Goal: Download file/media

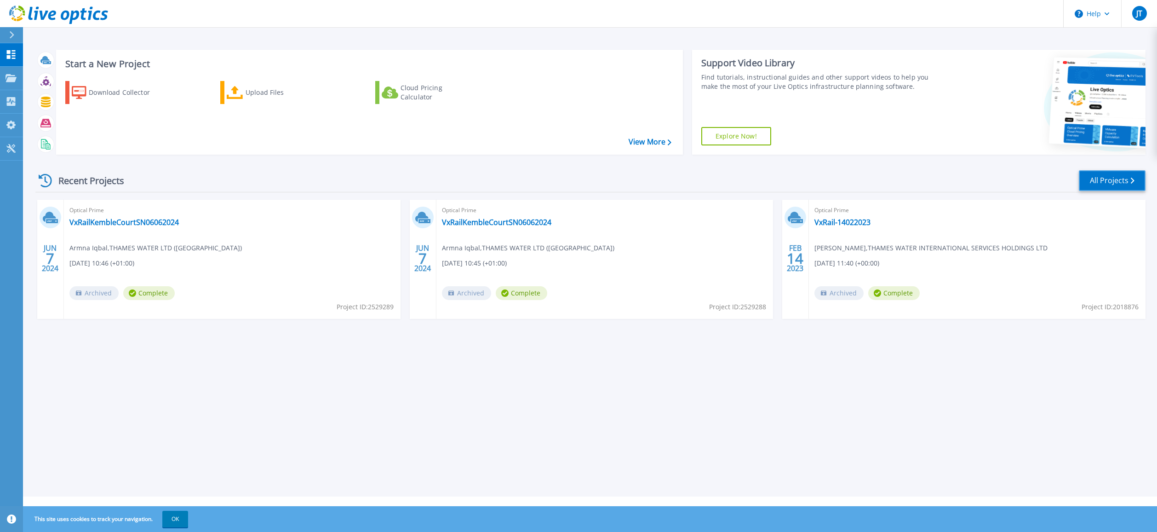
click at [495, 182] on link "All Projects" at bounding box center [1112, 180] width 67 height 21
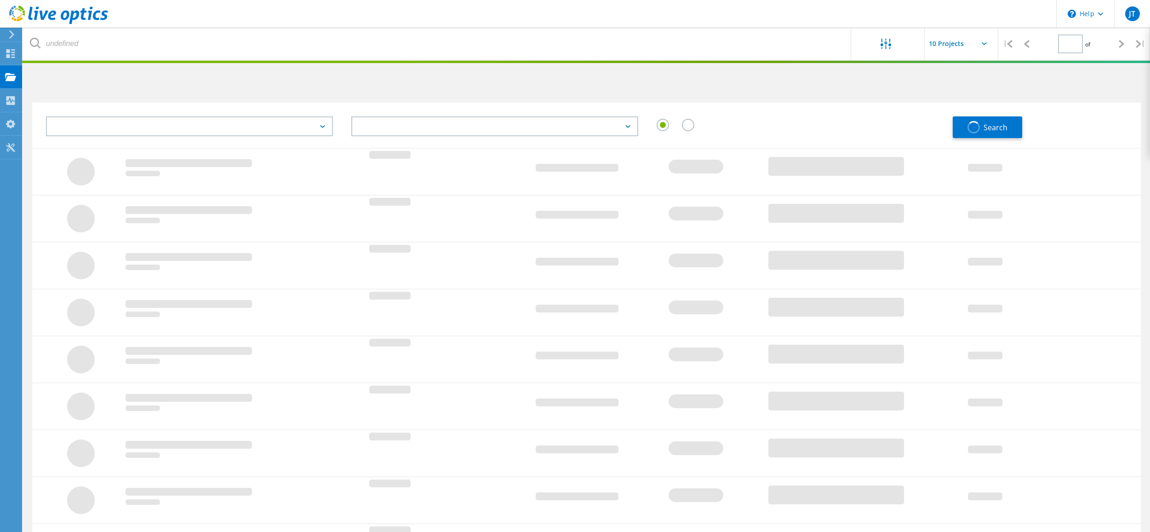
type input "1"
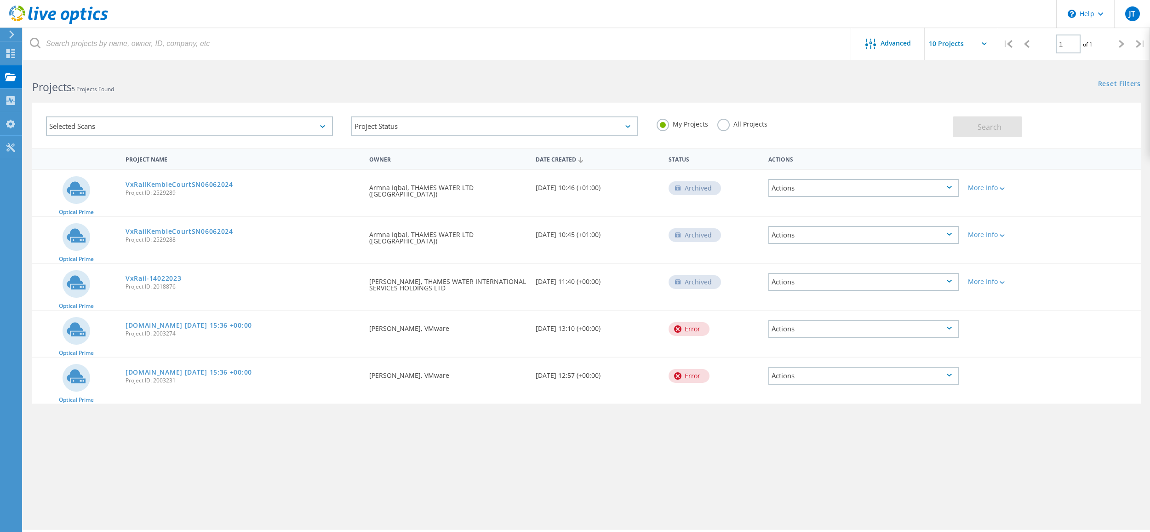
click at [166, 135] on div "Selected Scans" at bounding box center [189, 126] width 287 height 20
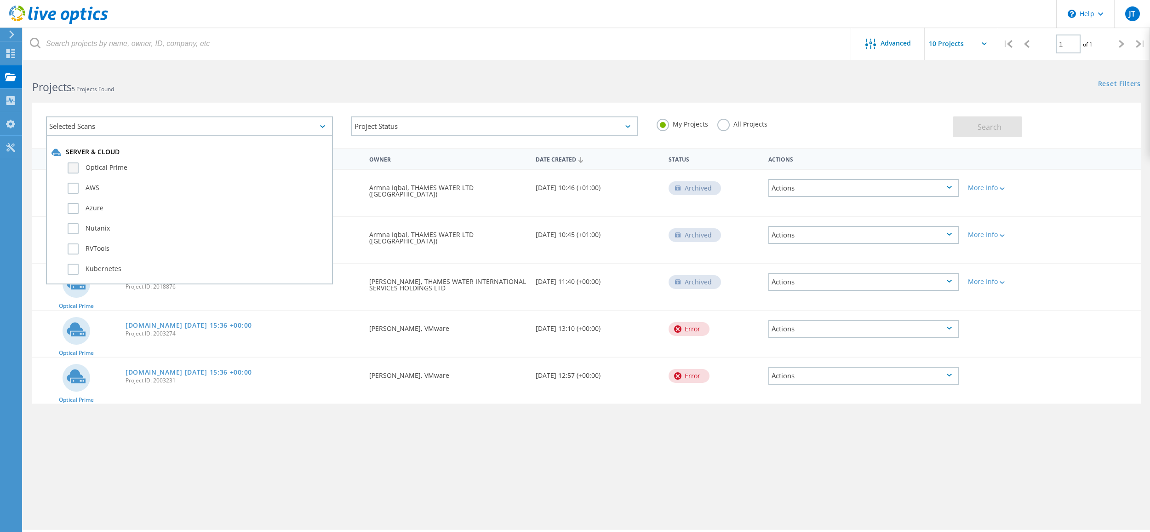
click at [101, 169] on label "Optical Prime" at bounding box center [198, 167] width 260 height 11
click at [0, 0] on input "Optical Prime" at bounding box center [0, 0] width 0 height 0
click at [983, 128] on span "Search" at bounding box center [990, 127] width 24 height 10
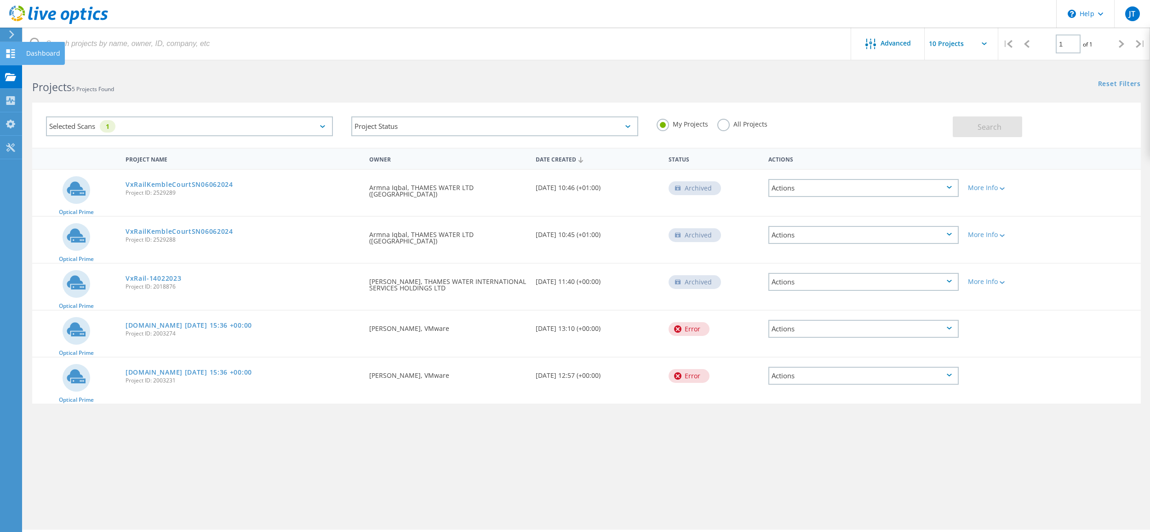
click at [10, 56] on use at bounding box center [10, 53] width 9 height 9
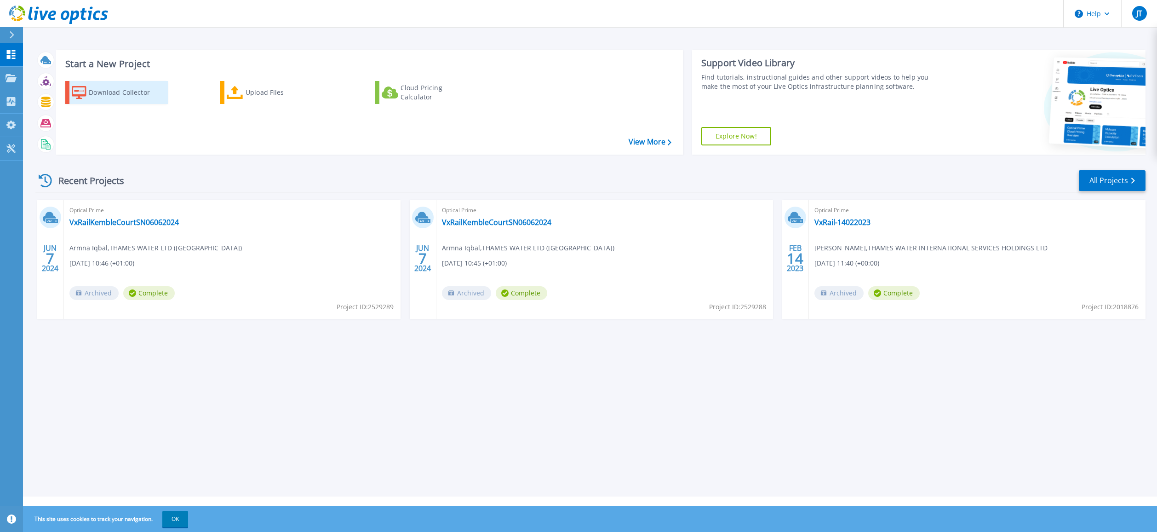
click at [134, 94] on div "Download Collector" at bounding box center [126, 92] width 74 height 18
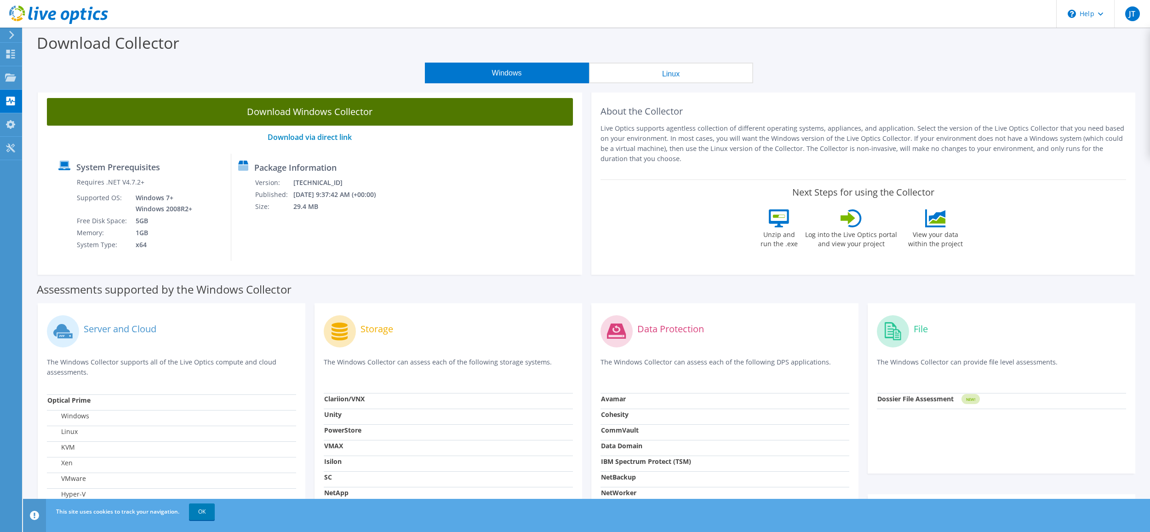
click at [331, 115] on link "Download Windows Collector" at bounding box center [310, 112] width 526 height 28
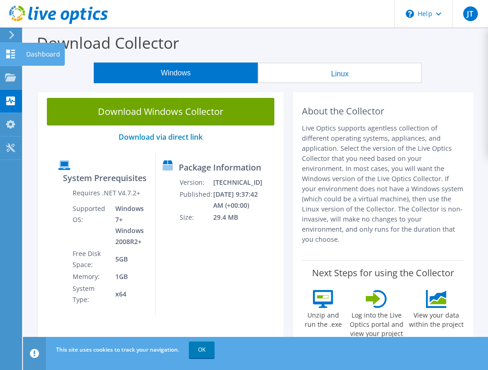
click at [9, 53] on icon at bounding box center [10, 54] width 11 height 9
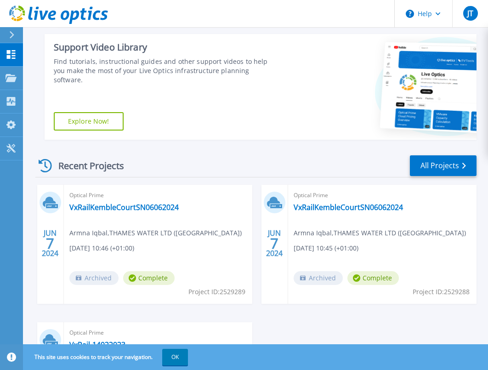
scroll to position [263, 0]
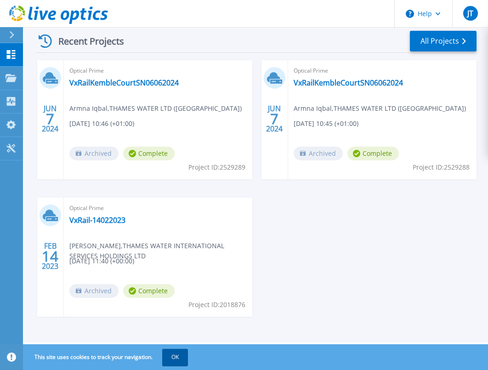
click at [173, 357] on button "OK" at bounding box center [175, 357] width 26 height 17
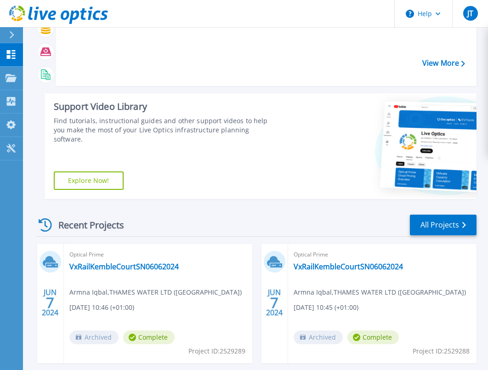
scroll to position [33, 0]
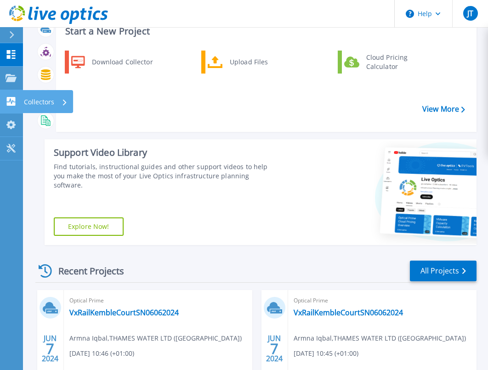
click at [13, 101] on icon at bounding box center [11, 101] width 11 height 9
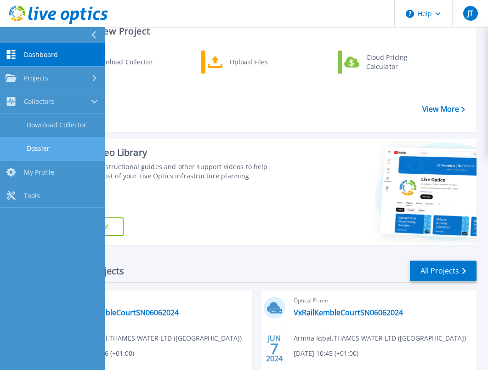
click at [50, 147] on link "Dossier" at bounding box center [52, 148] width 105 height 23
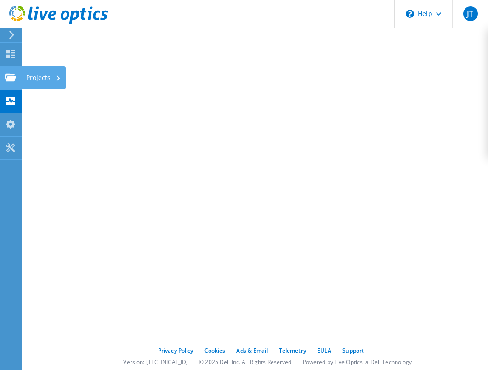
click at [10, 80] on use at bounding box center [10, 77] width 11 height 8
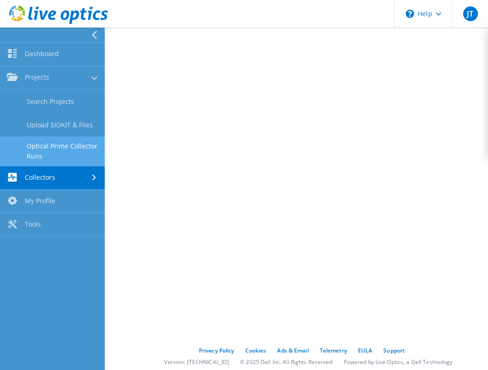
click at [71, 147] on link "Optical Prime Collector Runs" at bounding box center [52, 151] width 105 height 29
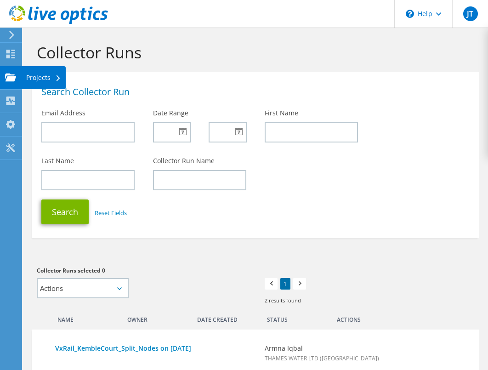
click at [15, 81] on icon at bounding box center [10, 77] width 11 height 9
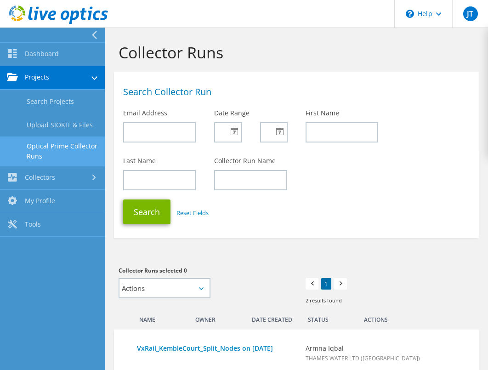
click at [44, 78] on link "Projects" at bounding box center [52, 77] width 105 height 23
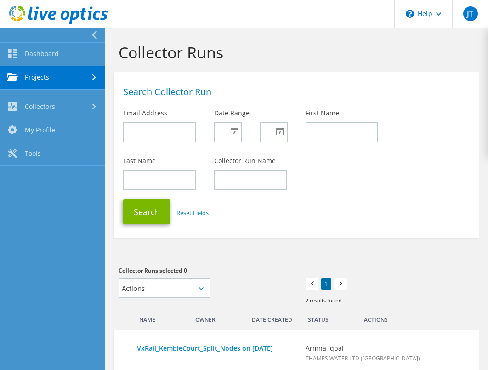
click at [44, 77] on link "Projects" at bounding box center [52, 77] width 105 height 23
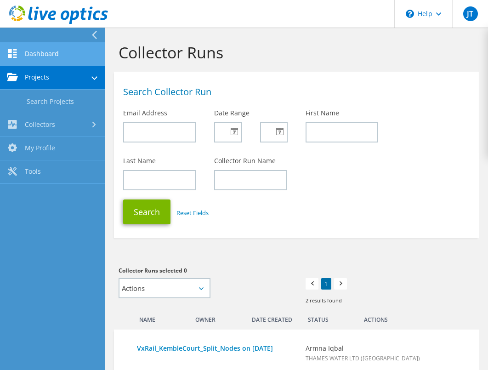
click at [45, 51] on link "Dashboard" at bounding box center [52, 54] width 105 height 23
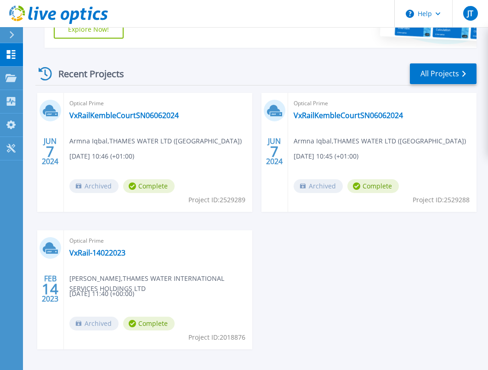
scroll to position [263, 0]
